Goal: Task Accomplishment & Management: Use online tool/utility

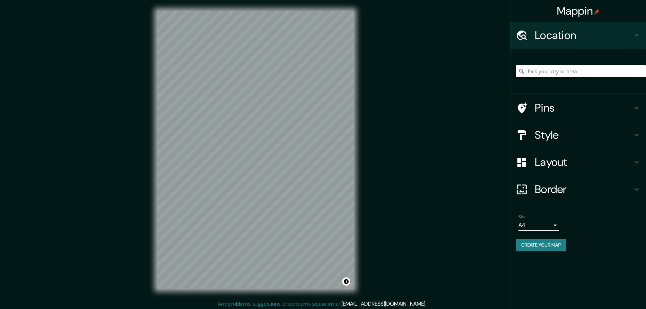
click at [558, 74] on input "Pick your city or area" at bounding box center [581, 71] width 130 height 12
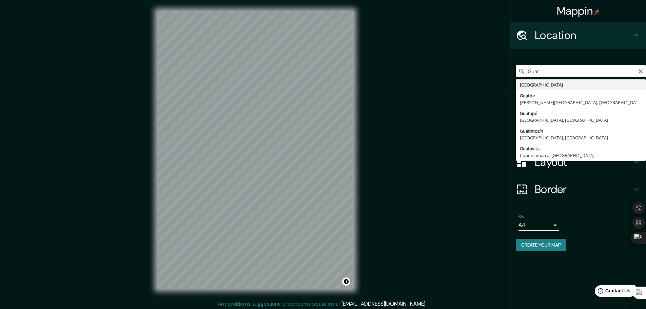
type input "[GEOGRAPHIC_DATA]"
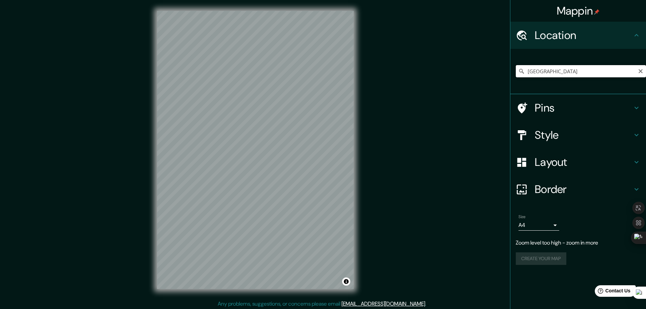
click at [565, 73] on input "[GEOGRAPHIC_DATA]" at bounding box center [581, 71] width 130 height 12
click at [637, 72] on input "[GEOGRAPHIC_DATA]" at bounding box center [581, 71] width 130 height 12
click at [641, 72] on icon "Clear" at bounding box center [640, 71] width 4 height 4
click at [557, 75] on input "Pick your city or area" at bounding box center [581, 71] width 130 height 12
type input "a"
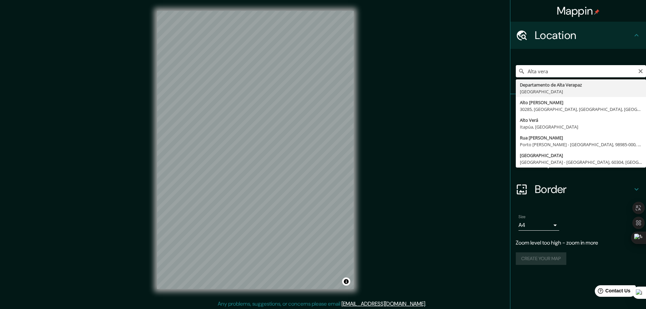
type input "Departamento de Alta Verapaz, [GEOGRAPHIC_DATA]"
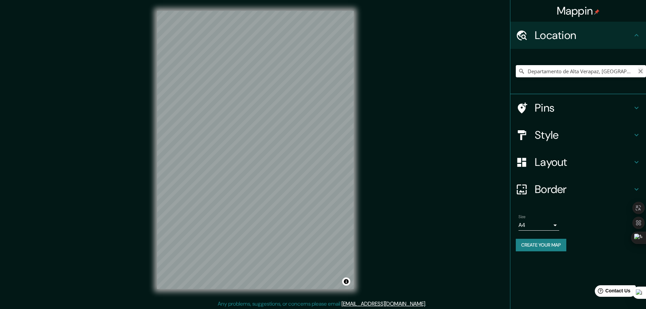
click at [642, 71] on icon "Clear" at bounding box center [640, 70] width 5 height 5
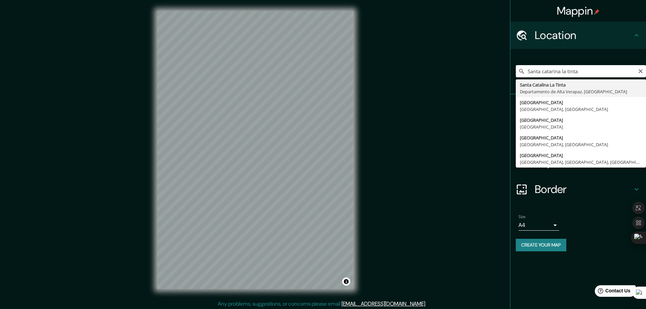
type input "Santa Catalina La Tinta, Departamento de [GEOGRAPHIC_DATA], [GEOGRAPHIC_DATA]"
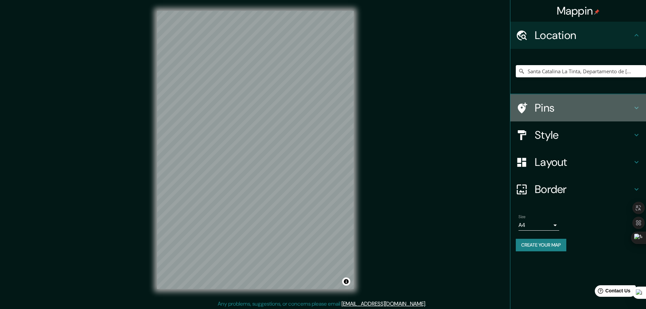
click at [556, 108] on h4 "Pins" at bounding box center [584, 108] width 98 height 14
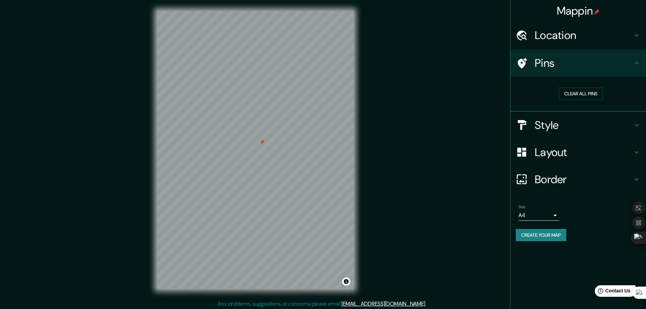
click at [548, 132] on div "Style" at bounding box center [578, 125] width 136 height 27
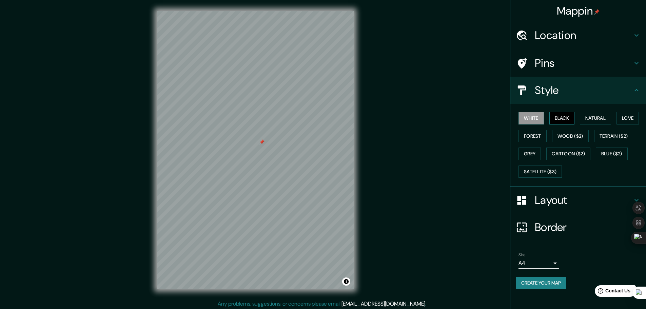
click at [562, 117] on button "Black" at bounding box center [561, 118] width 25 height 13
click at [590, 118] on button "Natural" at bounding box center [595, 118] width 31 height 13
click at [629, 116] on button "Love" at bounding box center [627, 118] width 22 height 13
click at [534, 133] on button "Forest" at bounding box center [532, 136] width 28 height 13
click at [533, 154] on button "Grey" at bounding box center [529, 153] width 22 height 13
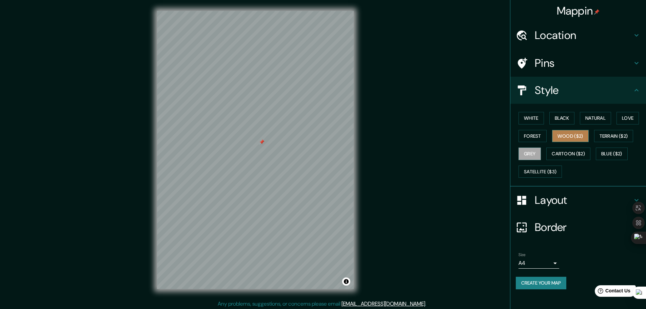
click at [566, 140] on button "Wood ($2)" at bounding box center [570, 136] width 37 height 13
click at [568, 155] on button "Cartoon ($2)" at bounding box center [568, 153] width 44 height 13
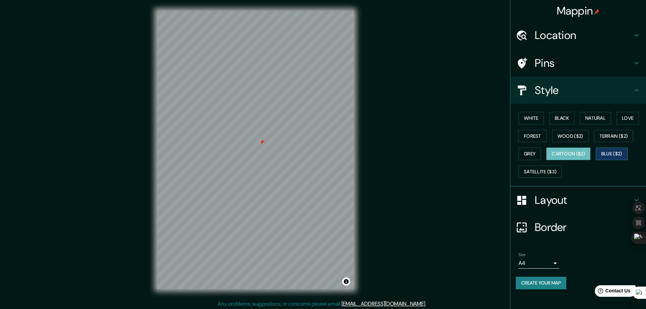
click at [598, 154] on button "Blue ($2)" at bounding box center [612, 153] width 32 height 13
click at [605, 141] on button "Terrain ($2)" at bounding box center [613, 136] width 39 height 13
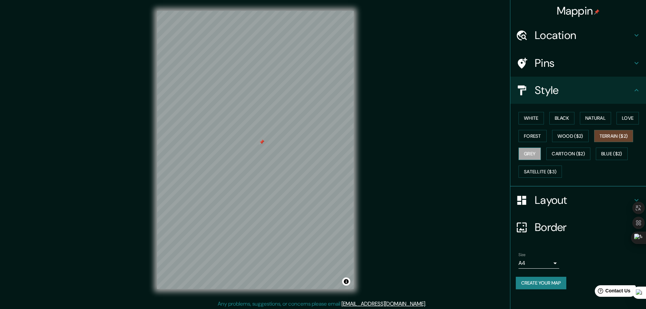
click at [537, 155] on button "Grey" at bounding box center [529, 153] width 22 height 13
click at [539, 170] on button "Satellite ($3)" at bounding box center [539, 171] width 43 height 13
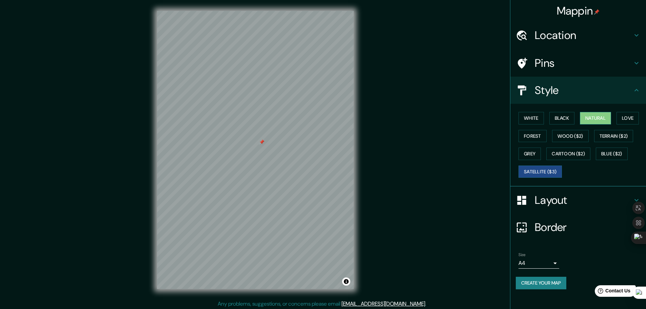
click at [586, 119] on button "Natural" at bounding box center [595, 118] width 31 height 13
click at [551, 132] on div "White Black Natural Love Forest Wood ($2) Terrain ($2) Grey Cartoon ($2) Blue (…" at bounding box center [581, 144] width 130 height 71
click at [558, 134] on button "Wood ($2)" at bounding box center [570, 136] width 37 height 13
click at [586, 118] on button "Natural" at bounding box center [595, 118] width 31 height 13
